Goal: Information Seeking & Learning: Learn about a topic

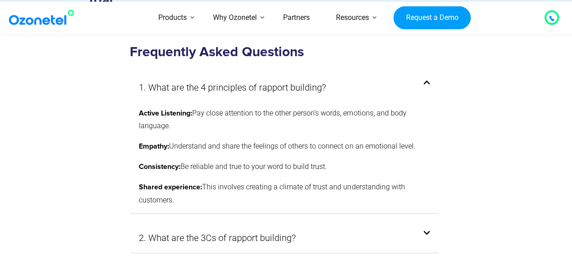
scroll to position [5307, 0]
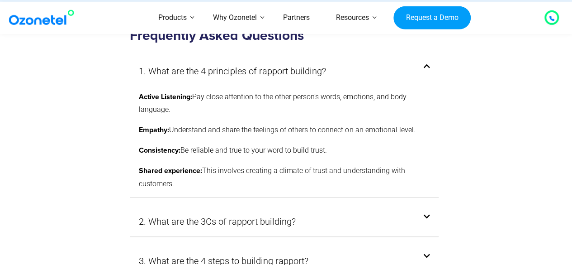
click at [426, 213] on icon at bounding box center [427, 216] width 6 height 7
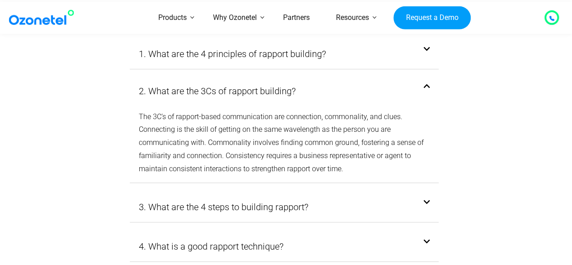
scroll to position [5366, 0]
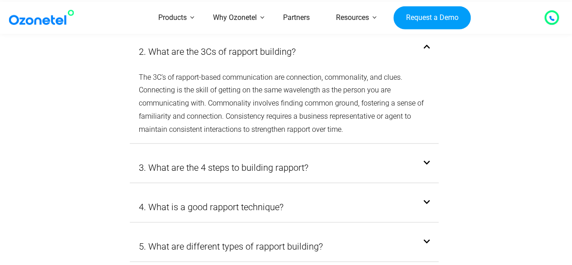
click at [425, 199] on icon at bounding box center [427, 202] width 6 height 7
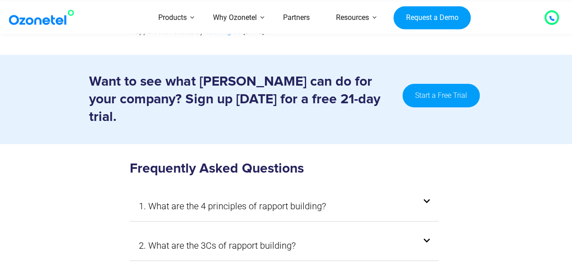
scroll to position [5159, 0]
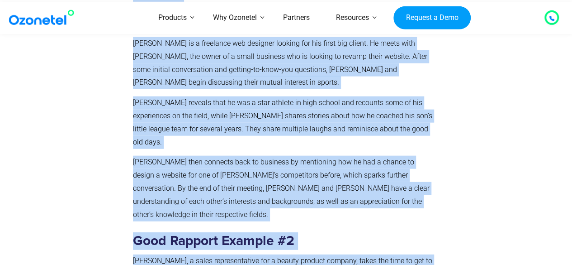
scroll to position [1078, 0]
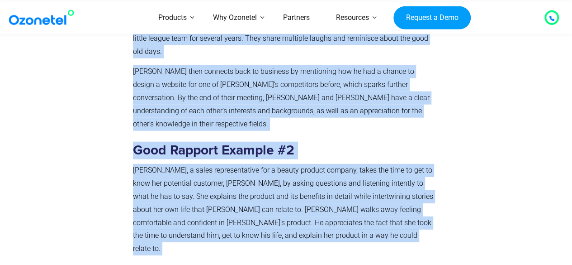
drag, startPoint x: 134, startPoint y: 155, endPoint x: 490, endPoint y: 171, distance: 356.4
click at [508, 153] on div at bounding box center [485, 193] width 89 height 1081
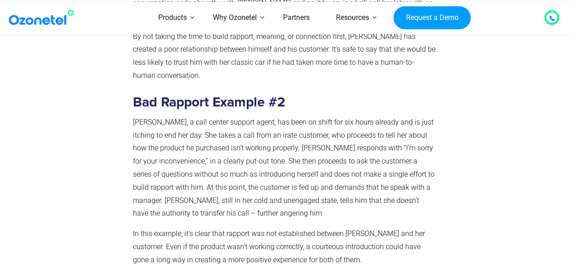
scroll to position [1541, 0]
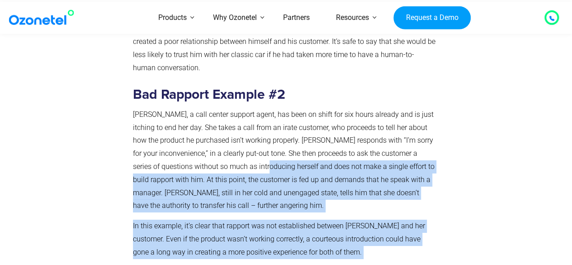
drag, startPoint x: 300, startPoint y: 174, endPoint x: 238, endPoint y: 88, distance: 105.7
click at [283, 219] on p "In this example, it’s clear that rapport was not established between [PERSON_NA…" at bounding box center [284, 238] width 303 height 39
drag, startPoint x: 299, startPoint y: 174, endPoint x: 231, endPoint y: 94, distance: 104.7
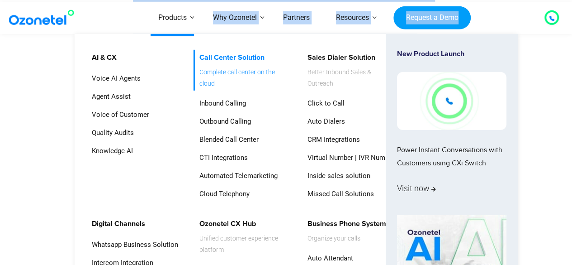
drag, startPoint x: 304, startPoint y: 173, endPoint x: 270, endPoint y: 73, distance: 105.7
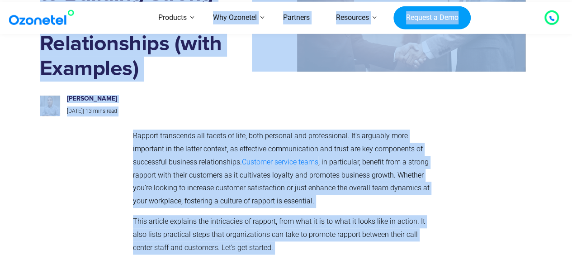
scroll to position [166, 0]
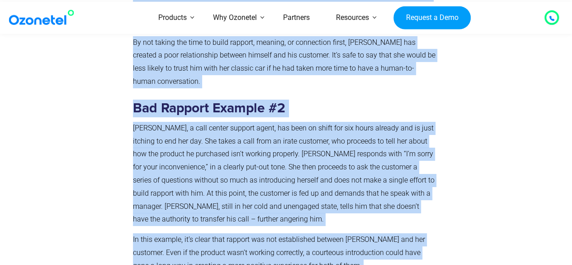
scroll to position [1542, 0]
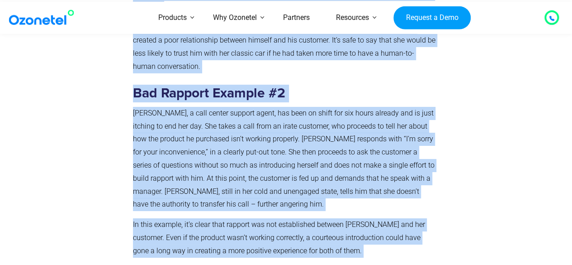
drag, startPoint x: 133, startPoint y: 128, endPoint x: 302, endPoint y: 169, distance: 174.1
copy div "Loremip dolorsitam con adipis el sedd, eius temporin utl etdoloremagn. Al’e adm…"
